Goal: Find specific page/section: Find specific page/section

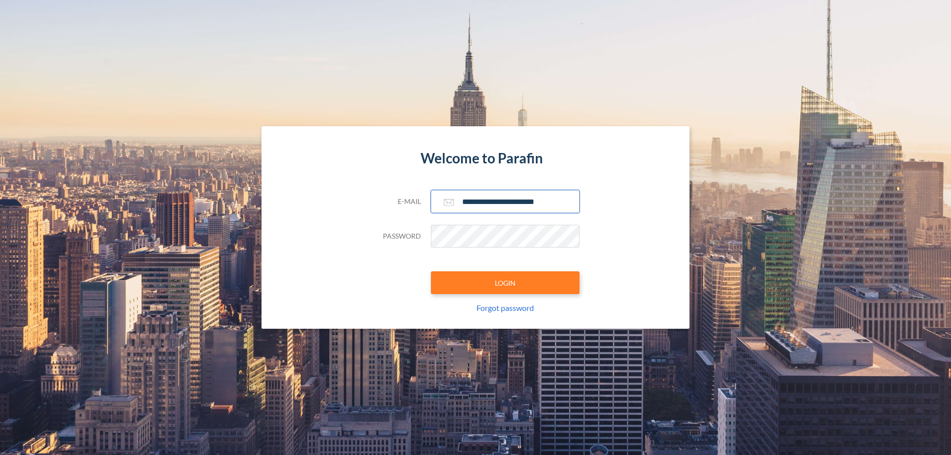
type input "**********"
click at [505, 283] on button "LOGIN" at bounding box center [505, 282] width 149 height 23
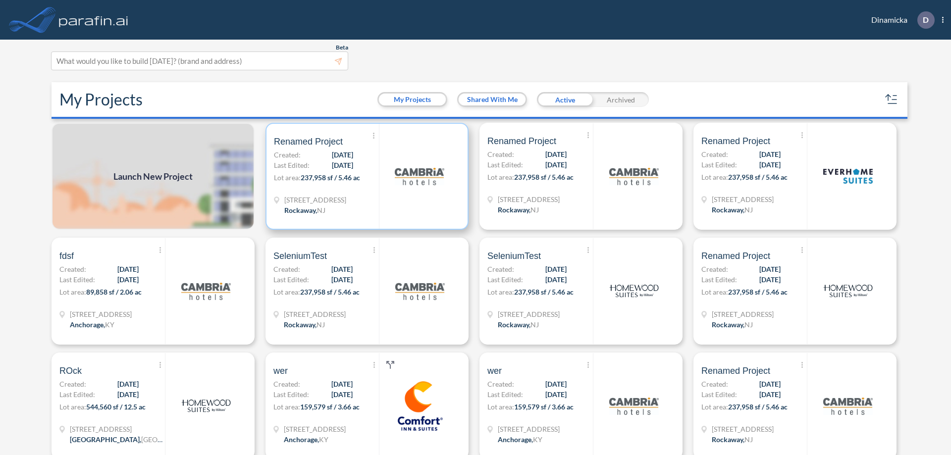
scroll to position [2, 0]
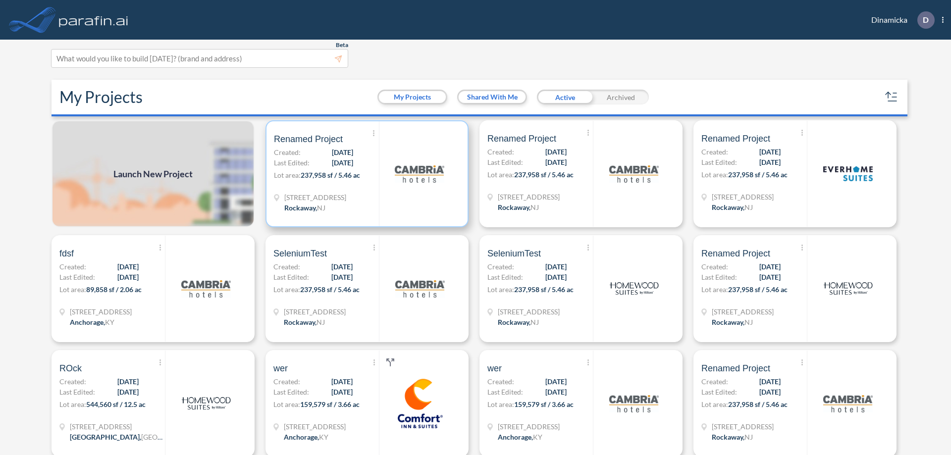
click at [365, 174] on p "Lot area: 237,958 sf / 5.46 ac" at bounding box center [326, 177] width 105 height 14
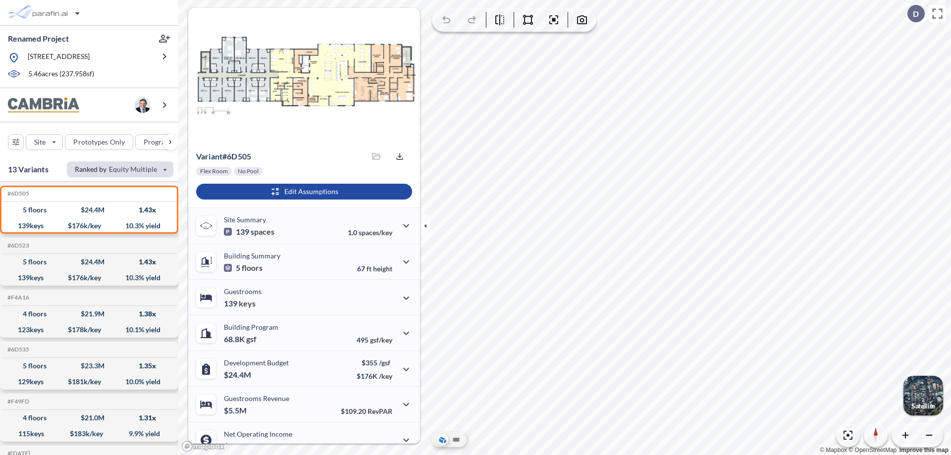
click at [120, 169] on div "button" at bounding box center [120, 169] width 106 height 16
click at [98, 205] on button "Keys" at bounding box center [97, 206] width 56 height 16
